Goal: Information Seeking & Learning: Learn about a topic

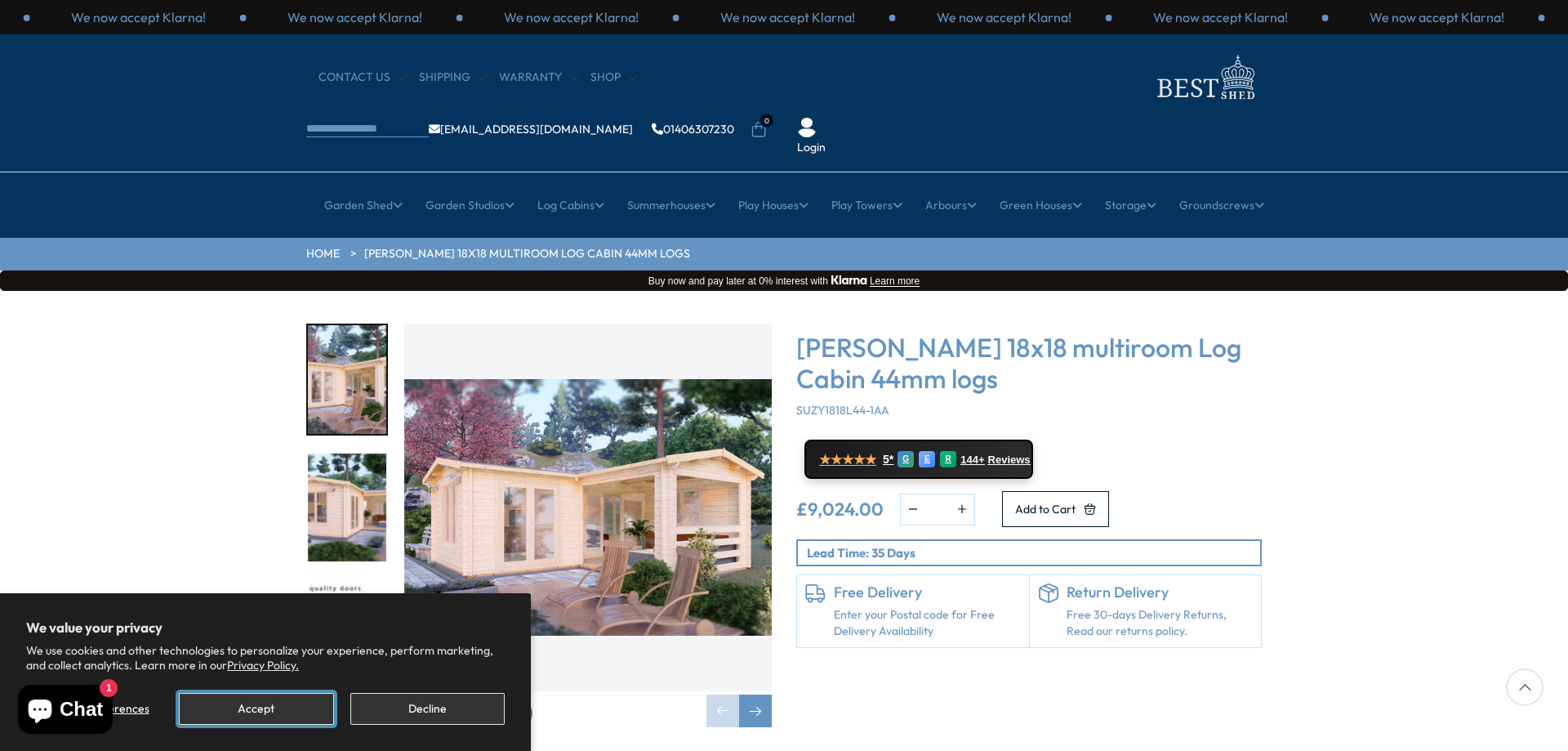
click at [257, 704] on button "Accept" at bounding box center [256, 708] width 155 height 32
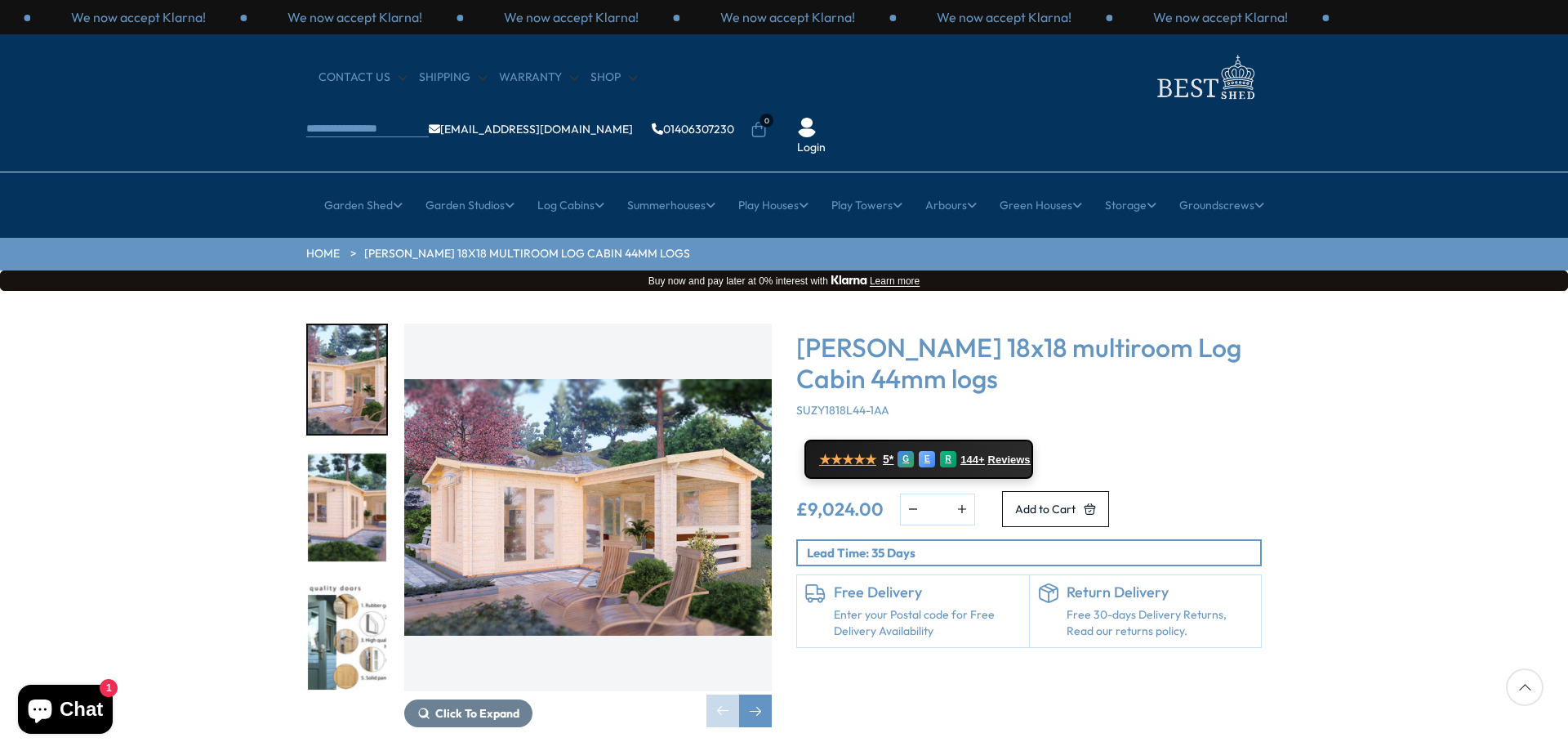
click at [357, 332] on img "1 / 7" at bounding box center [347, 380] width 79 height 109
click at [352, 458] on img "2 / 7" at bounding box center [347, 508] width 79 height 109
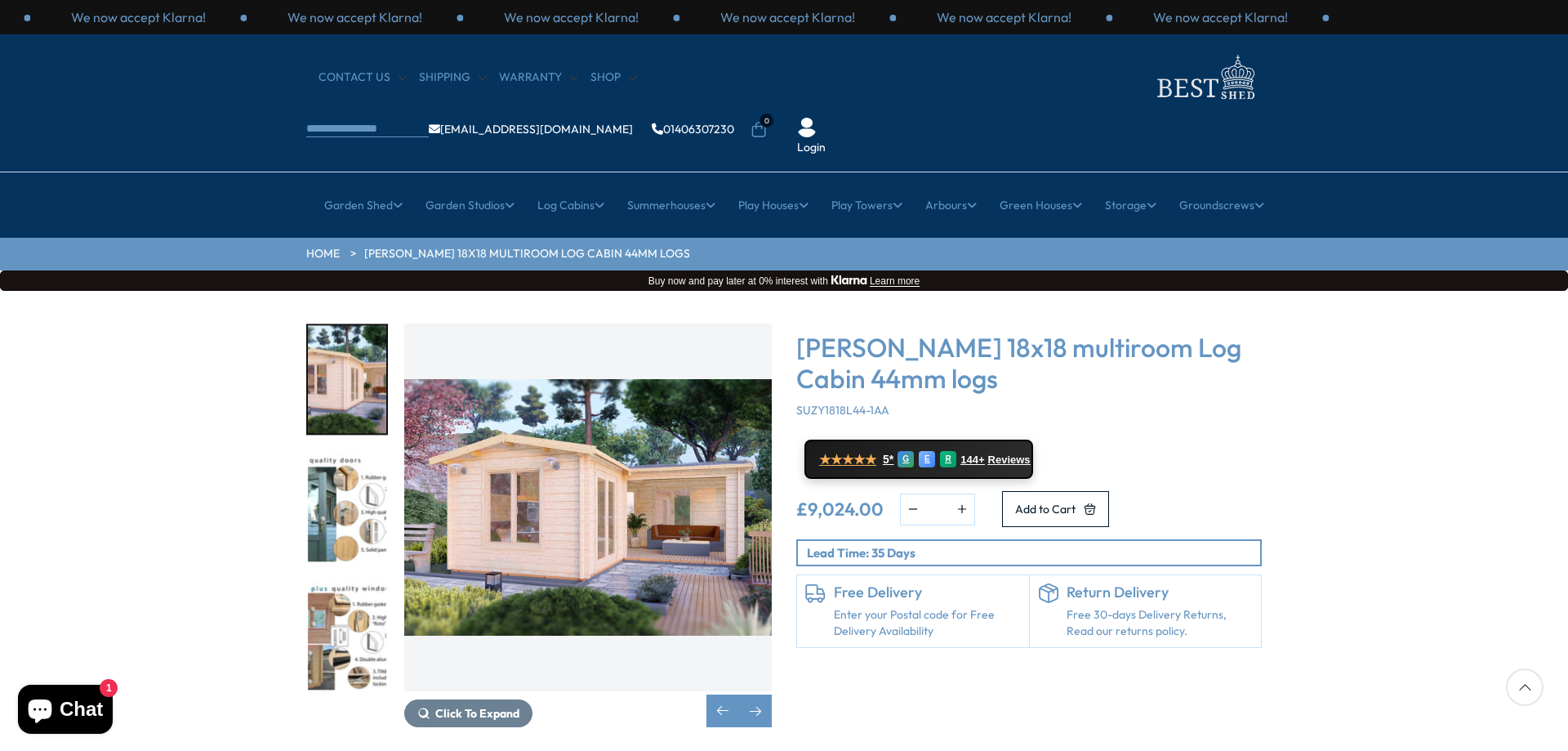
click at [340, 475] on img "3 / 7" at bounding box center [347, 508] width 79 height 109
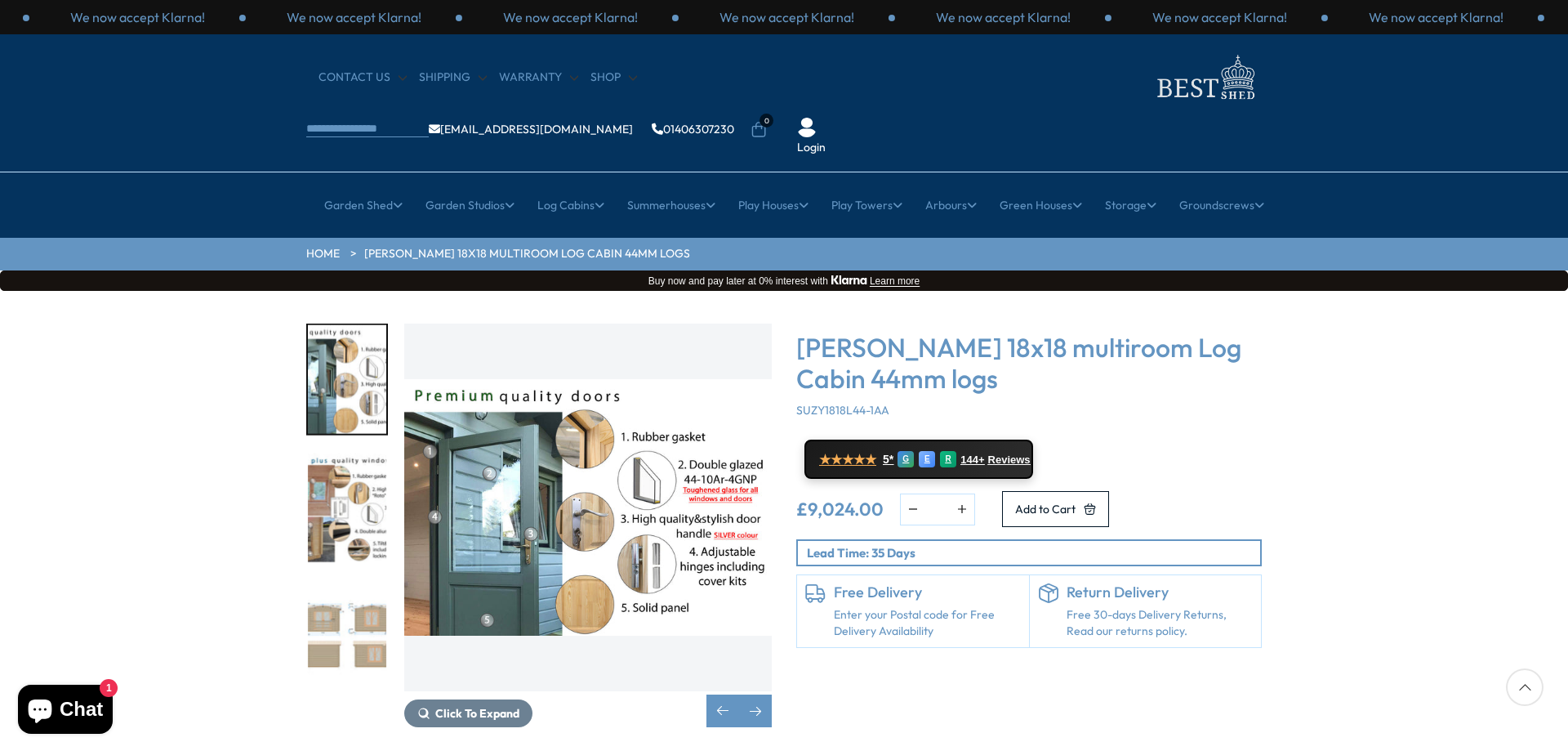
click at [355, 586] on img "5 / 7" at bounding box center [347, 635] width 79 height 109
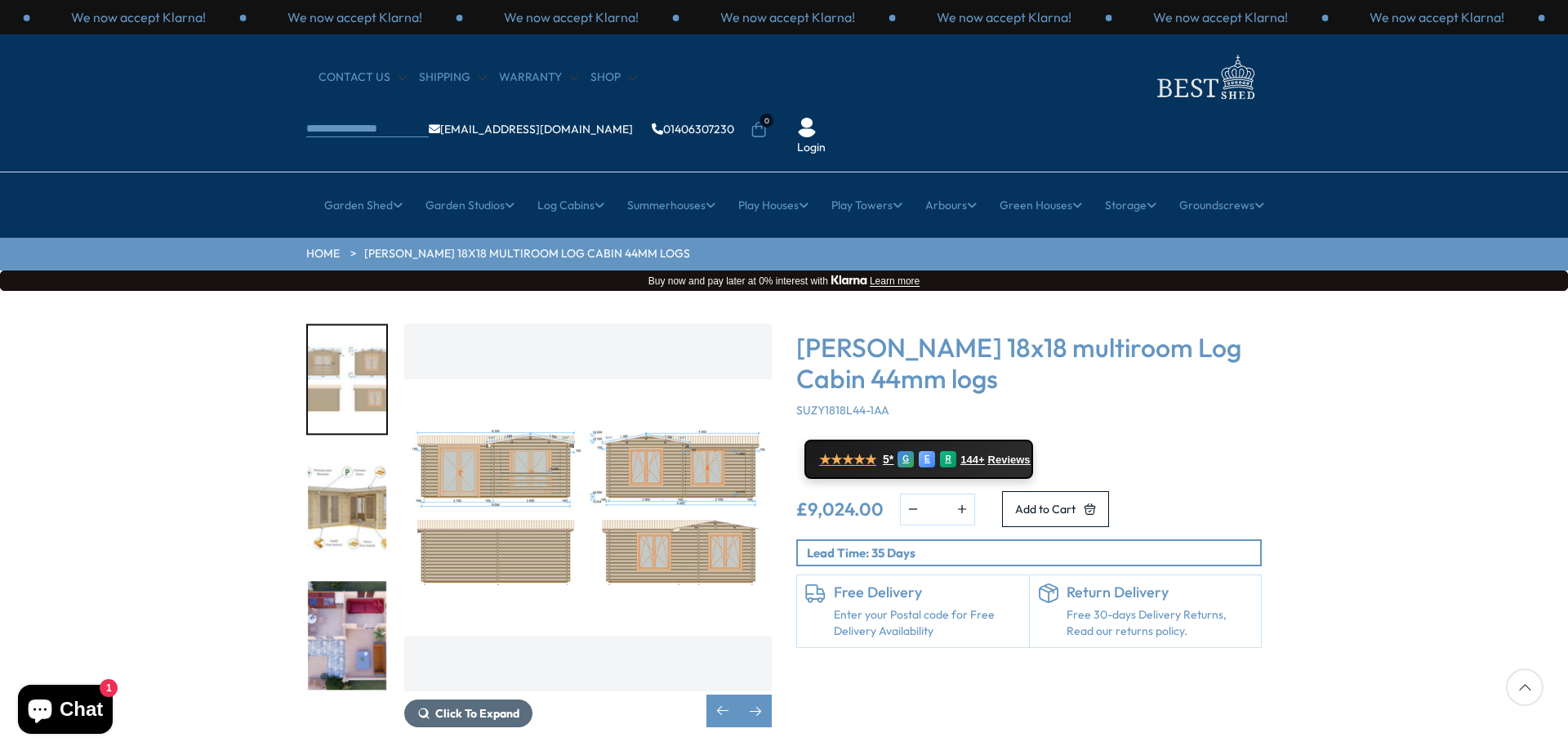
click at [499, 707] on span "Click To Expand" at bounding box center [477, 714] width 84 height 14
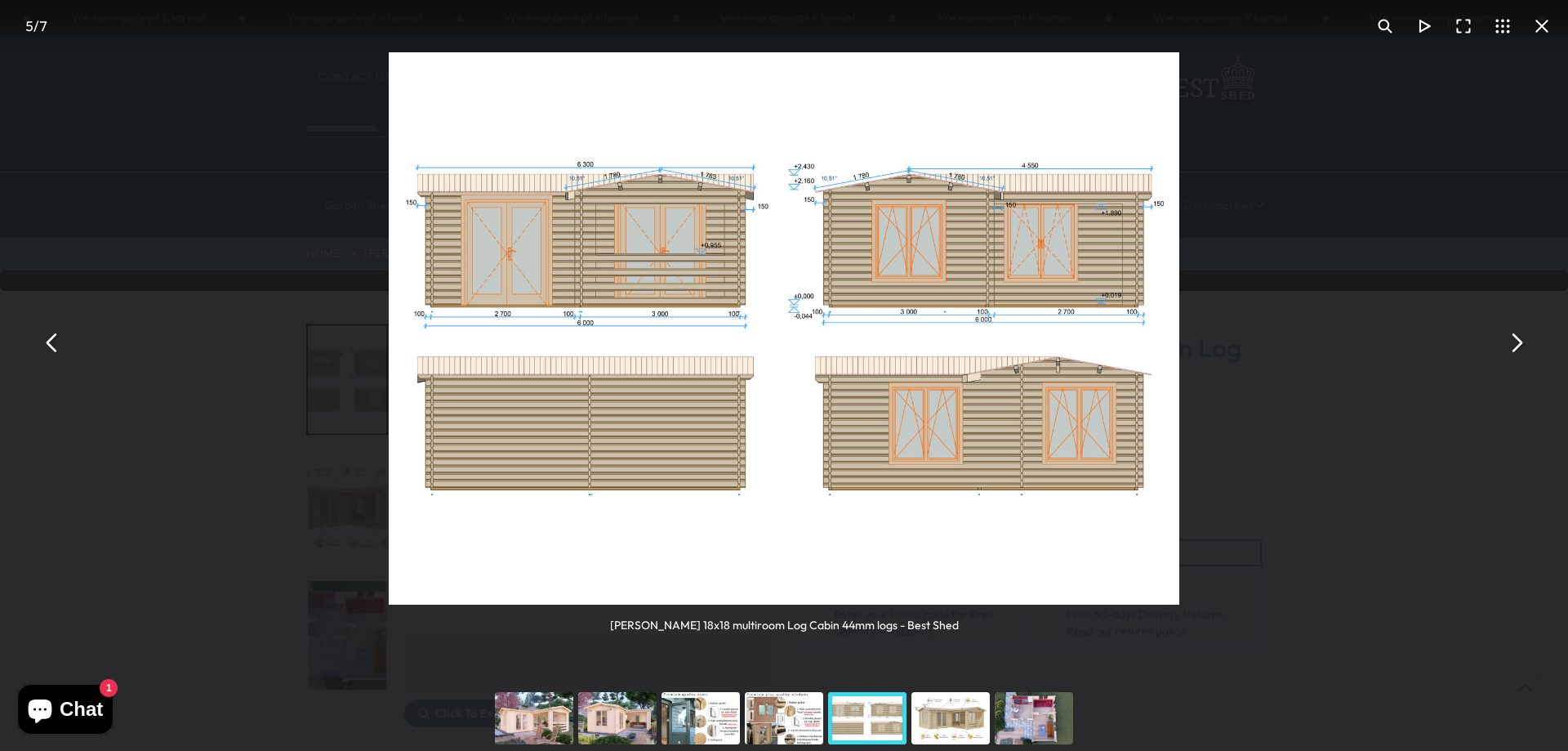
click at [1520, 339] on button "You can close this modal content with the ESC key" at bounding box center [1515, 342] width 39 height 39
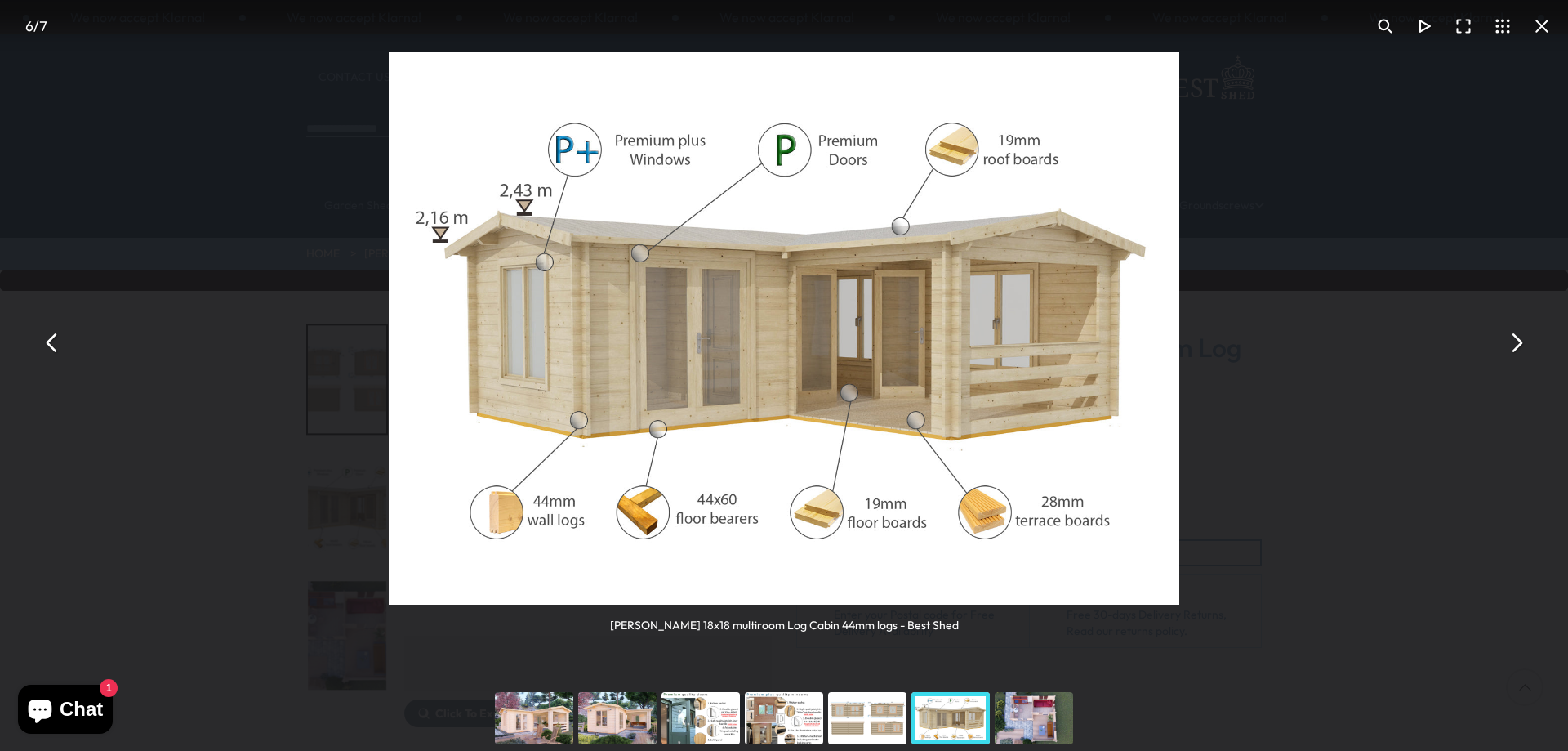
click at [1517, 345] on button "You can close this modal content with the ESC key" at bounding box center [1515, 342] width 39 height 39
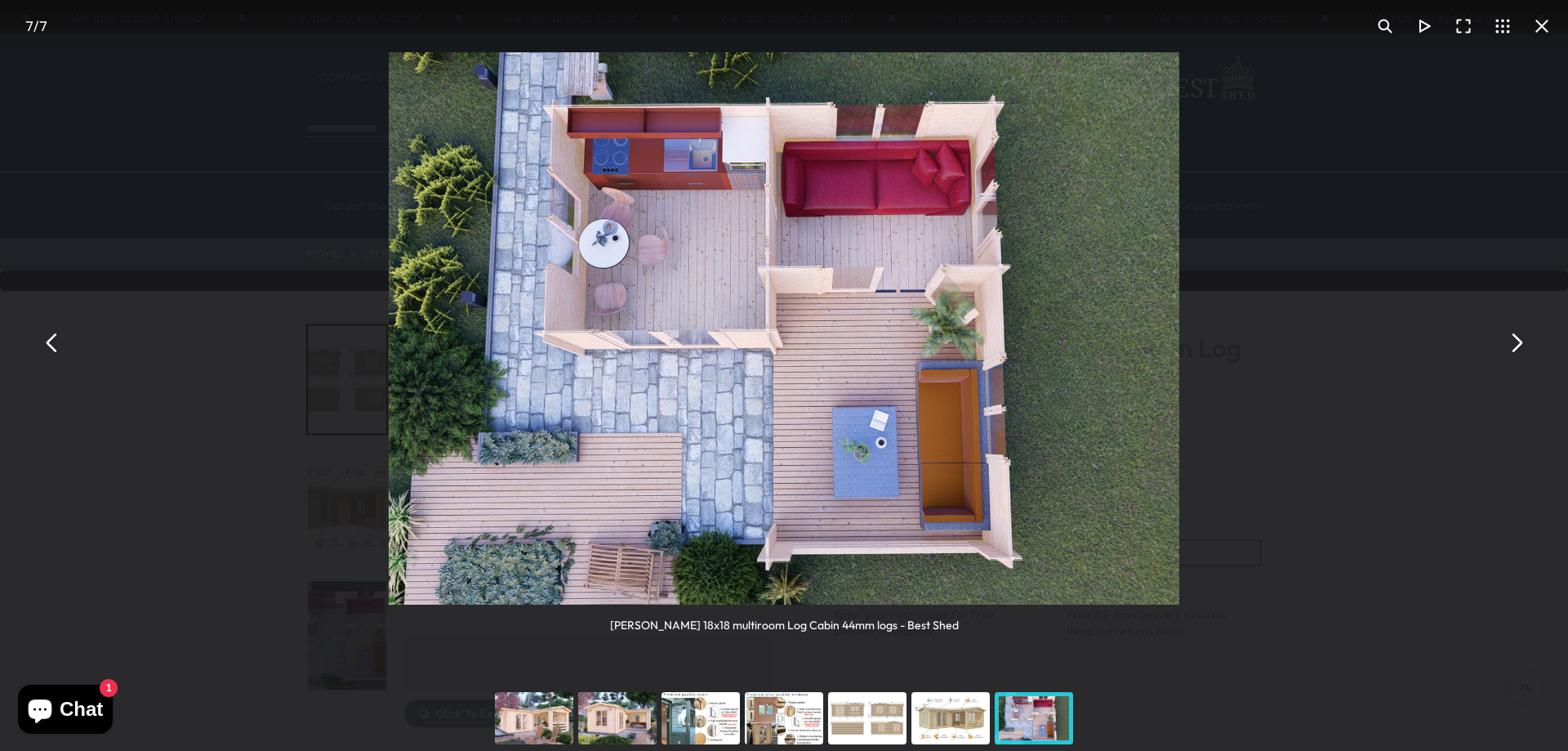
click at [1515, 342] on button "You can close this modal content with the ESC key" at bounding box center [1515, 342] width 39 height 39
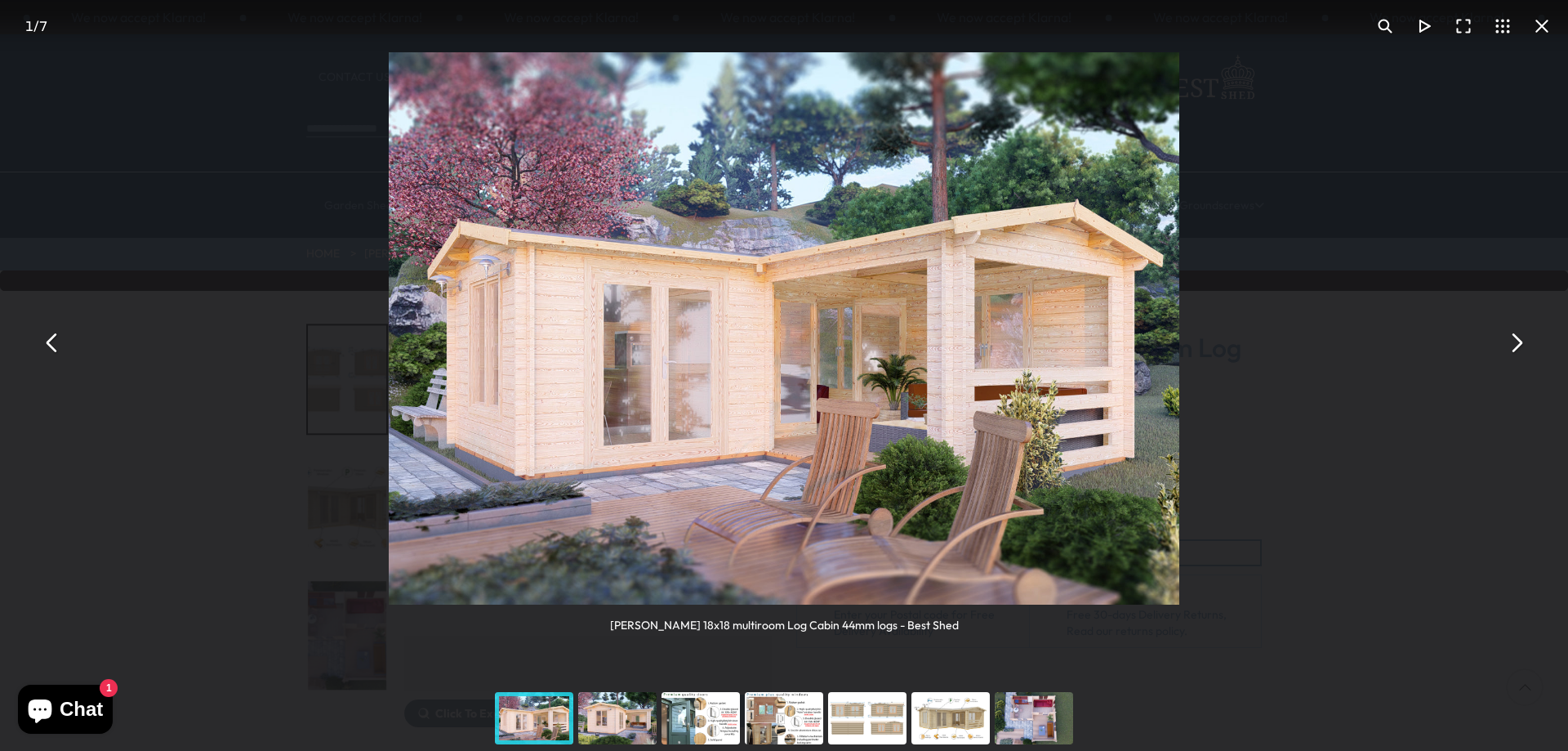
click at [1515, 342] on button "You can close this modal content with the ESC key" at bounding box center [1515, 342] width 39 height 39
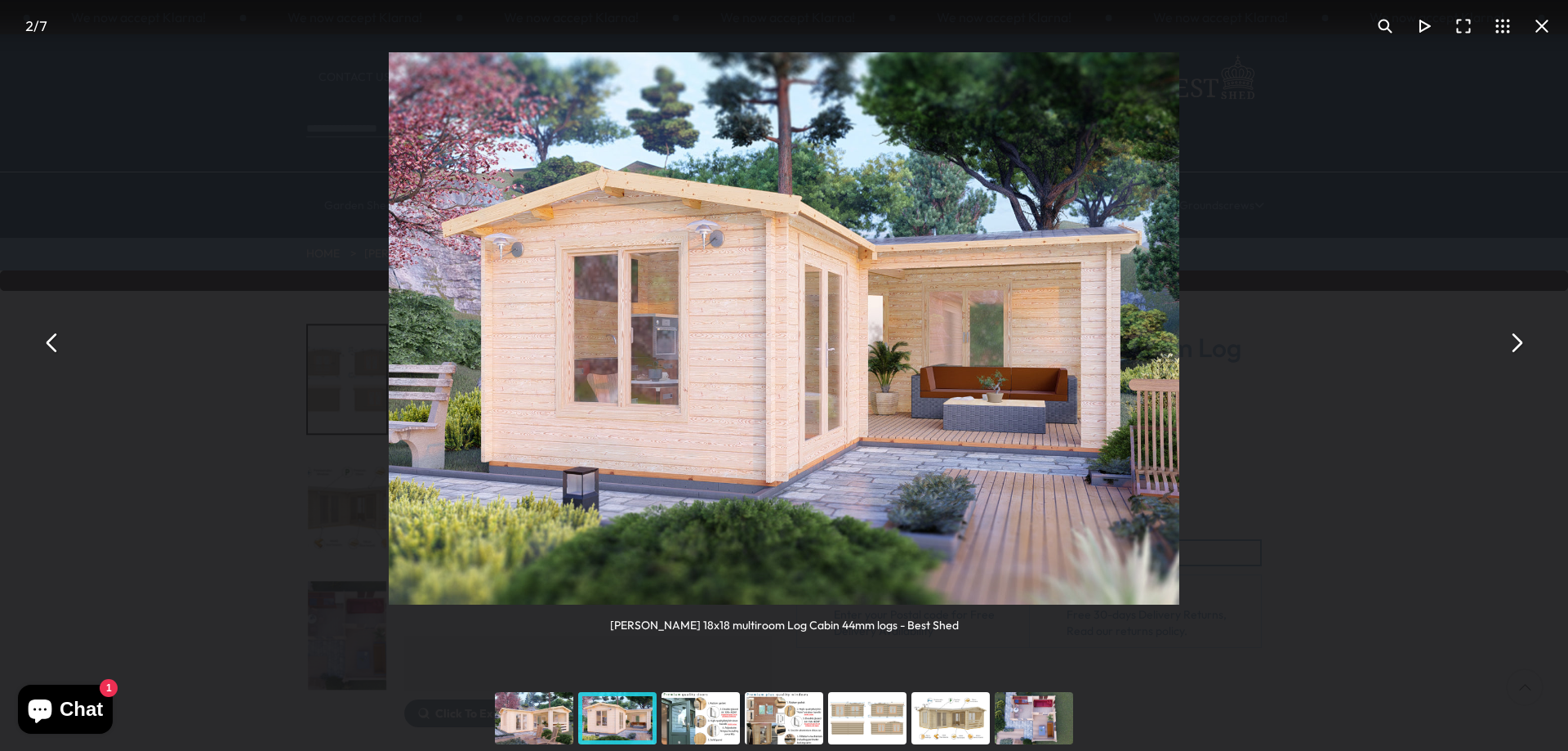
click at [1515, 342] on button "You can close this modal content with the ESC key" at bounding box center [1515, 342] width 39 height 39
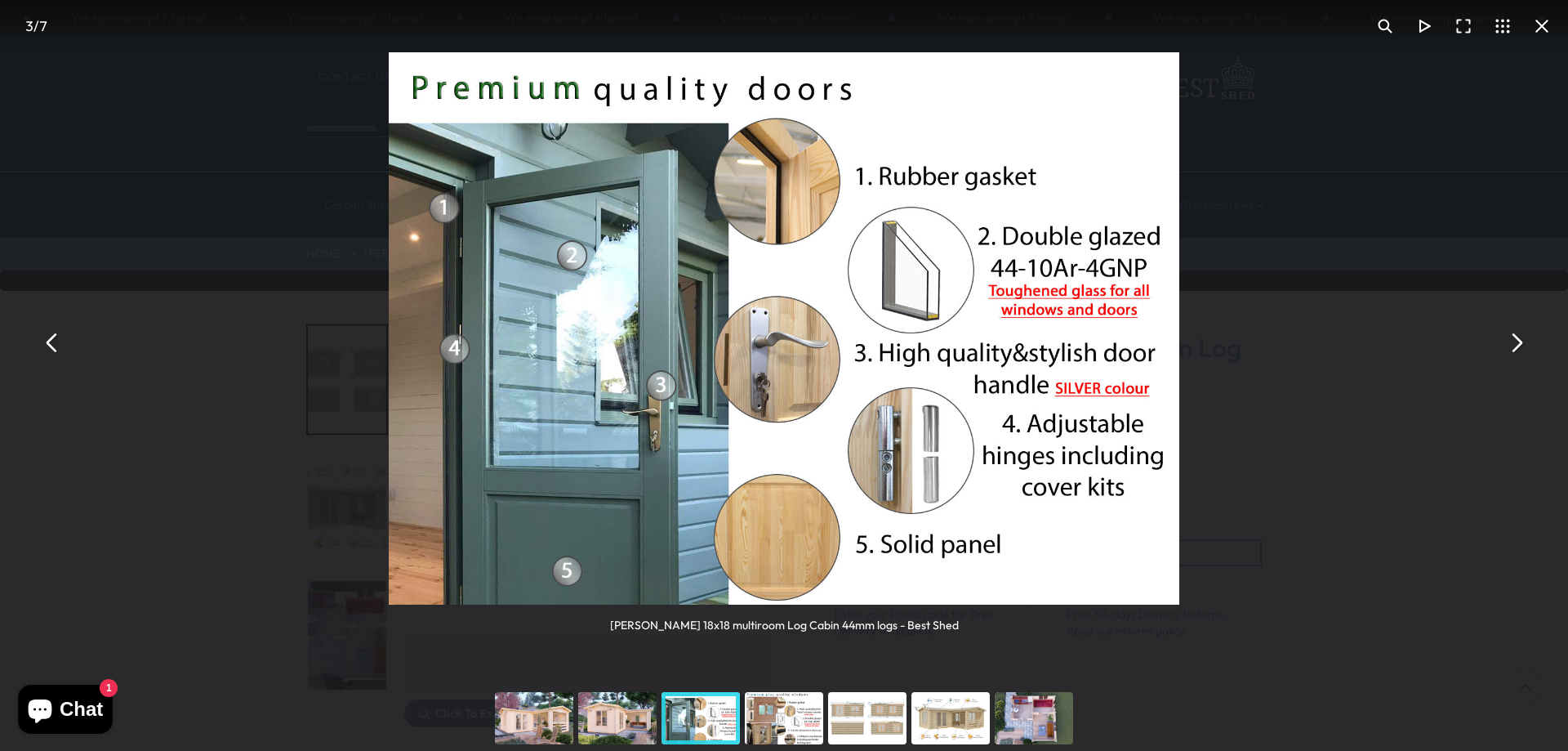
click at [1515, 342] on button "You can close this modal content with the ESC key" at bounding box center [1515, 342] width 39 height 39
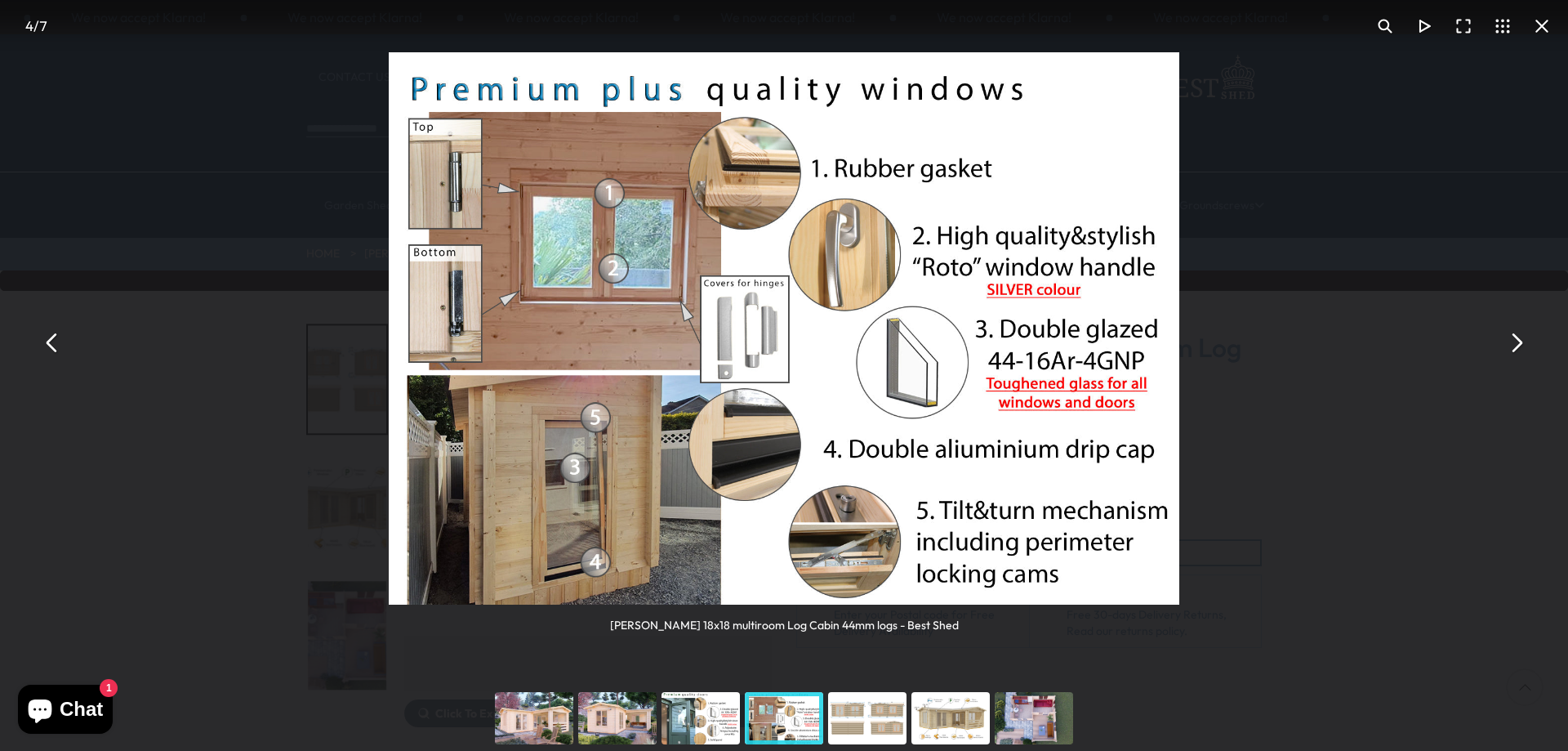
click at [1515, 342] on button "You can close this modal content with the ESC key" at bounding box center [1515, 342] width 39 height 39
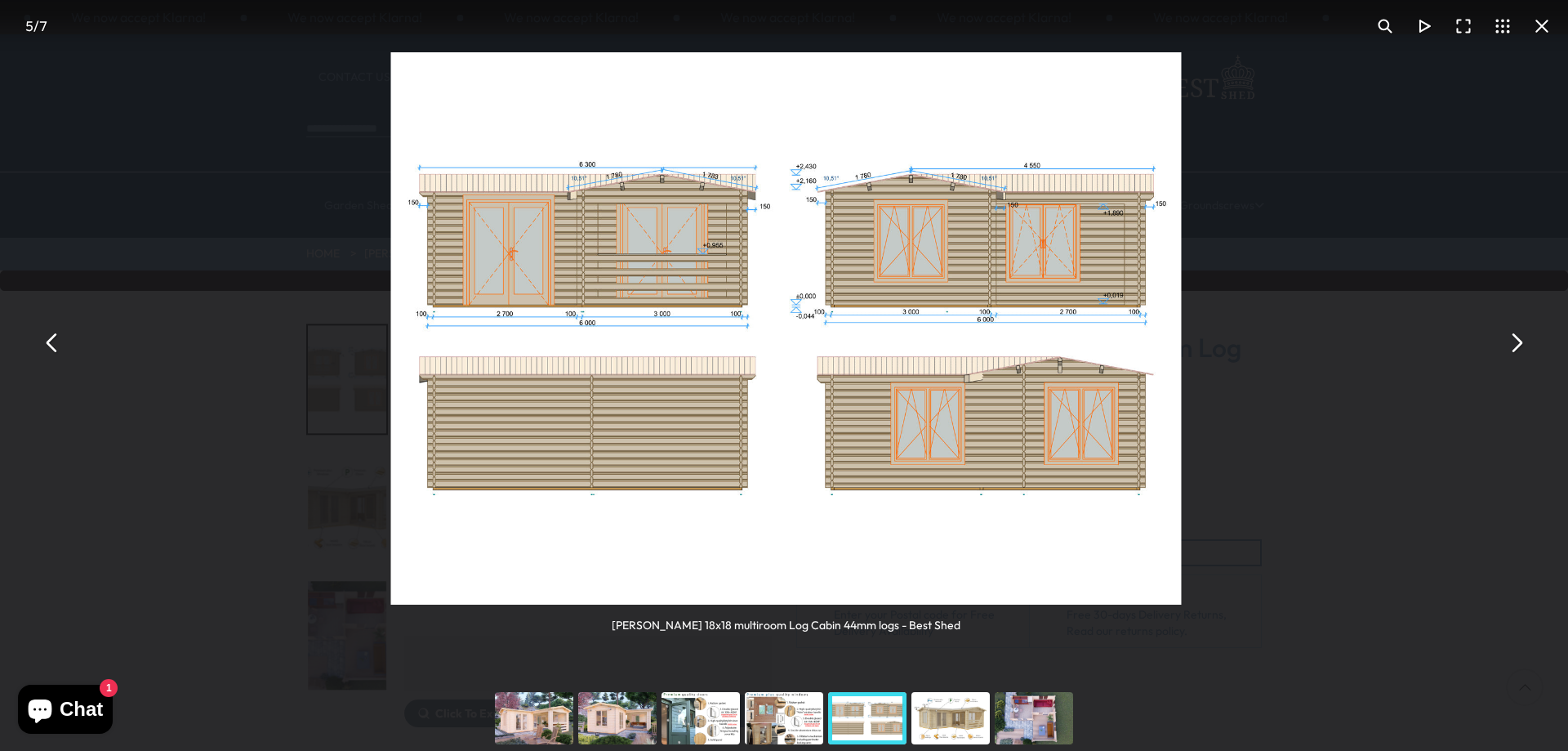
click at [1515, 342] on button "You can close this modal content with the ESC key" at bounding box center [1515, 342] width 39 height 39
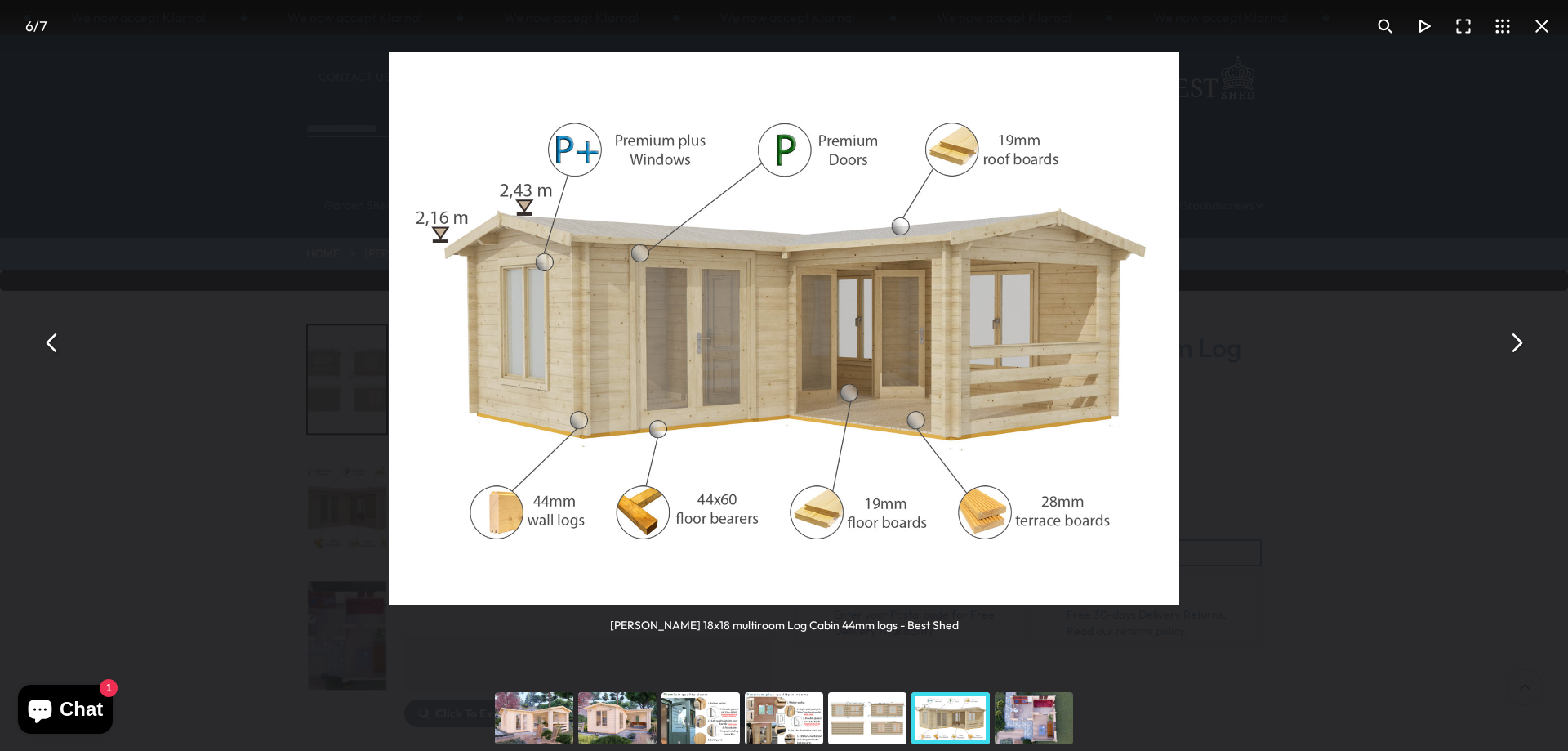
click at [1519, 346] on button "You can close this modal content with the ESC key" at bounding box center [1515, 342] width 39 height 39
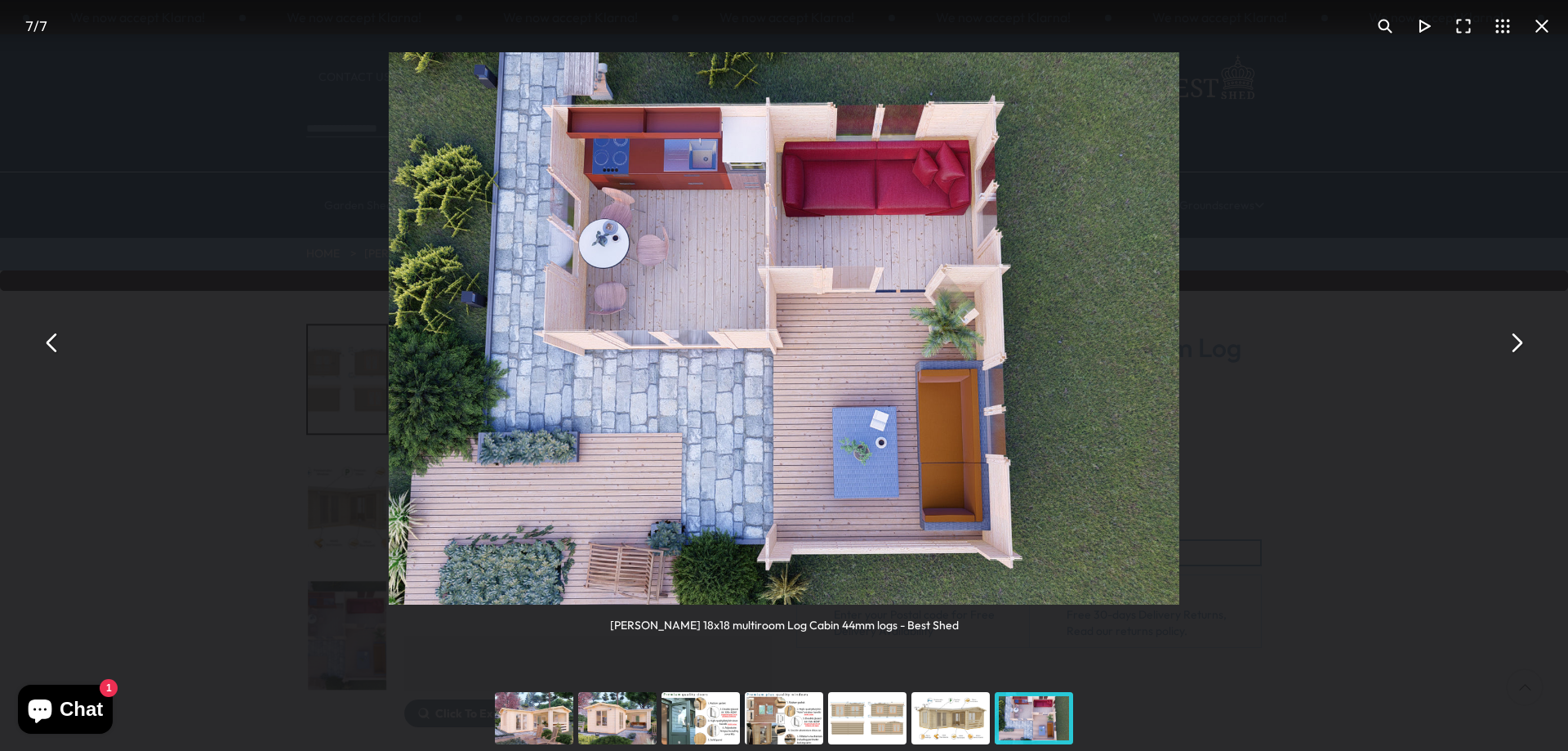
click at [1544, 21] on button "You can close this modal content with the ESC key" at bounding box center [1542, 25] width 39 height 39
